Goal: Task Accomplishment & Management: Use online tool/utility

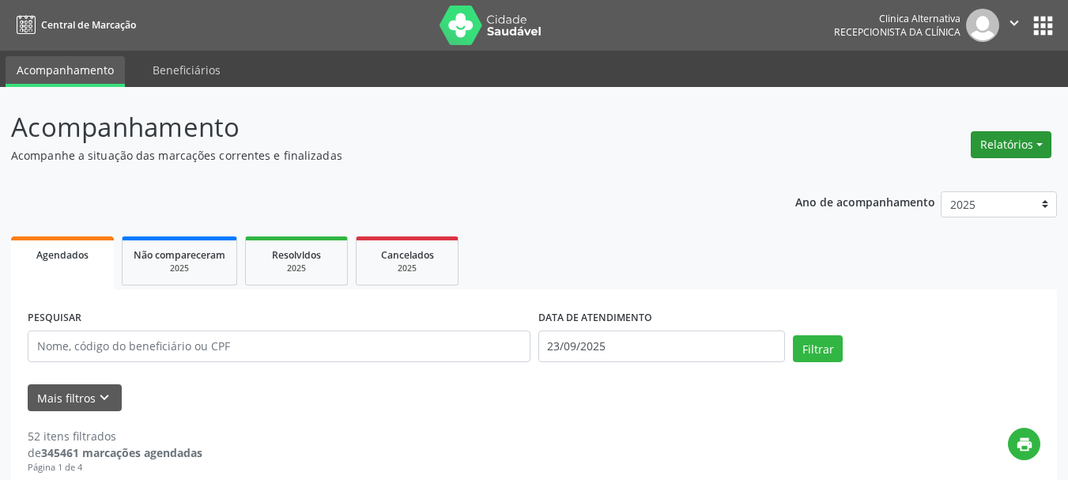
click at [1004, 148] on button "Relatórios" at bounding box center [1011, 144] width 81 height 27
click at [958, 177] on link "Agendamentos" at bounding box center [966, 179] width 170 height 22
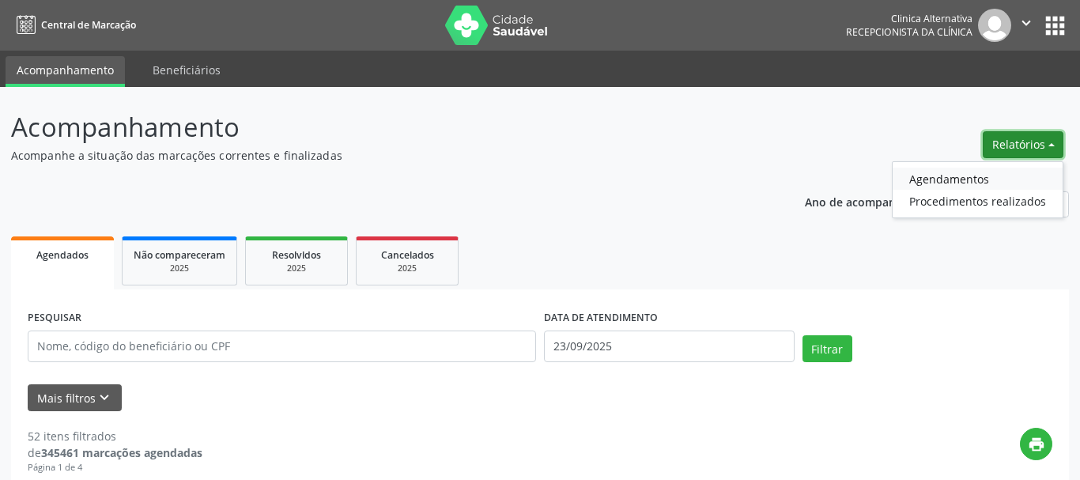
select select "8"
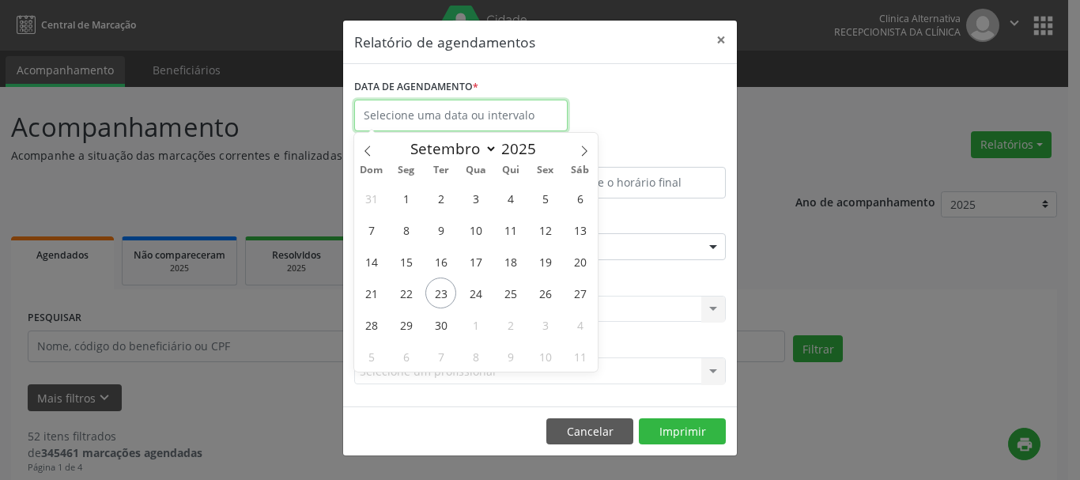
click at [496, 113] on input "text" at bounding box center [461, 116] width 214 height 32
click at [449, 292] on span "23" at bounding box center [440, 293] width 31 height 31
type input "23/09/2025"
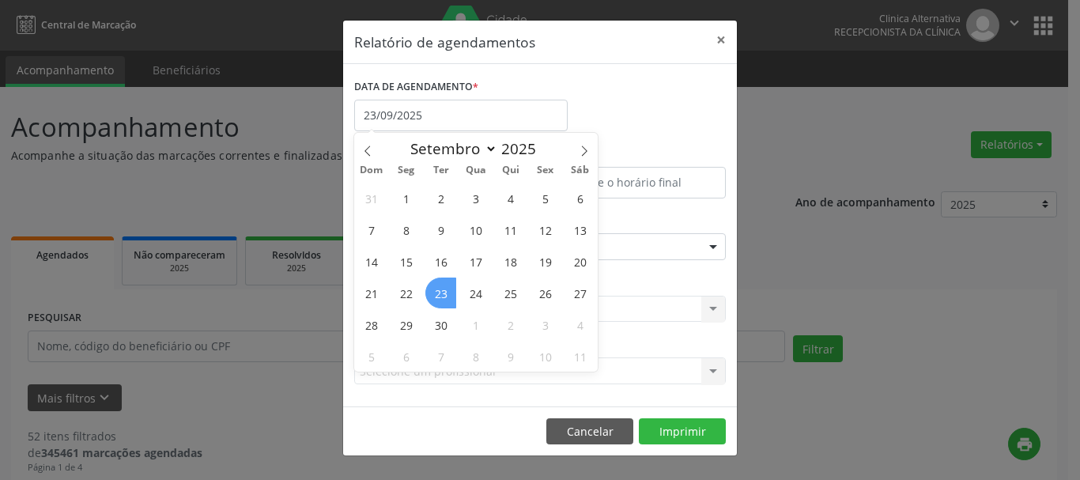
click at [449, 292] on span "23" at bounding box center [440, 293] width 31 height 31
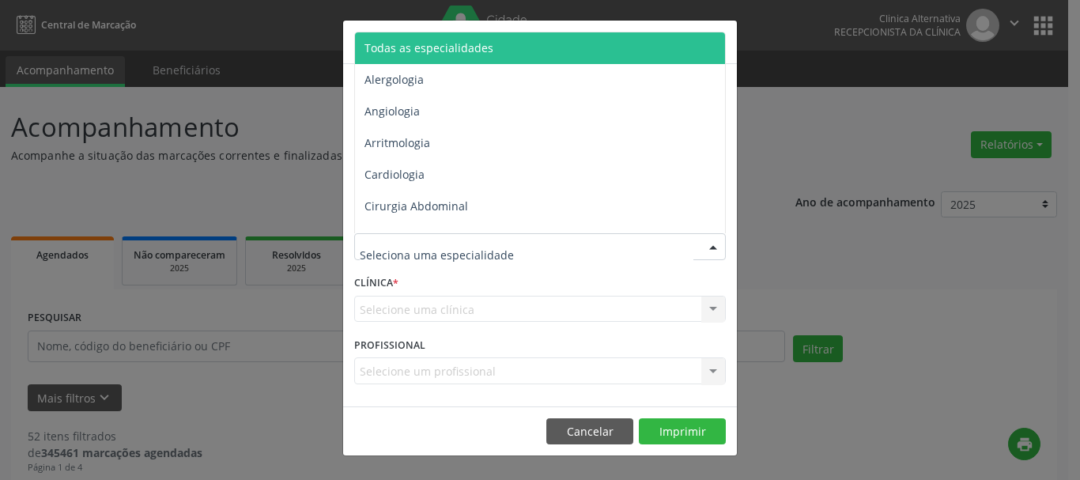
click at [473, 47] on span "Todas as especialidades" at bounding box center [429, 47] width 129 height 15
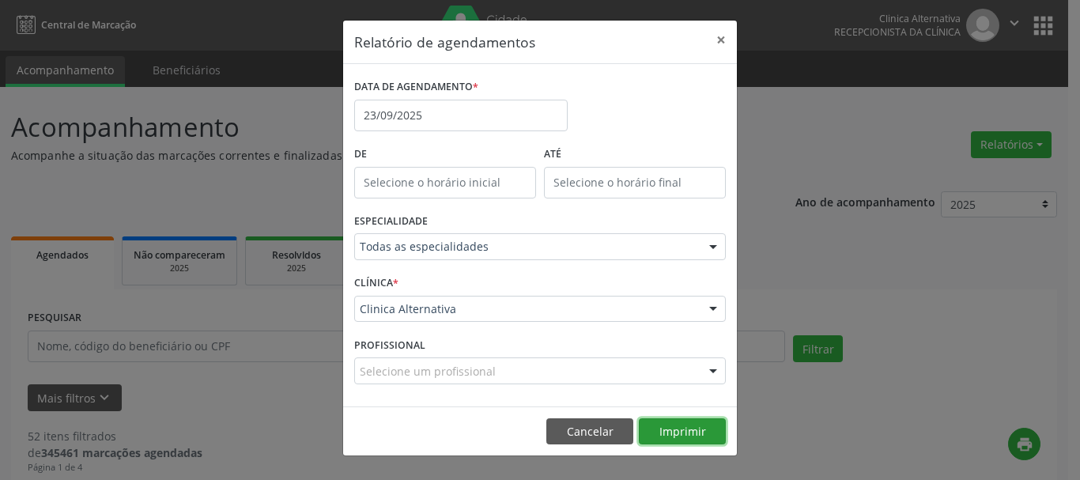
click at [672, 437] on button "Imprimir" at bounding box center [682, 431] width 87 height 27
